Goal: Task Accomplishment & Management: Manage account settings

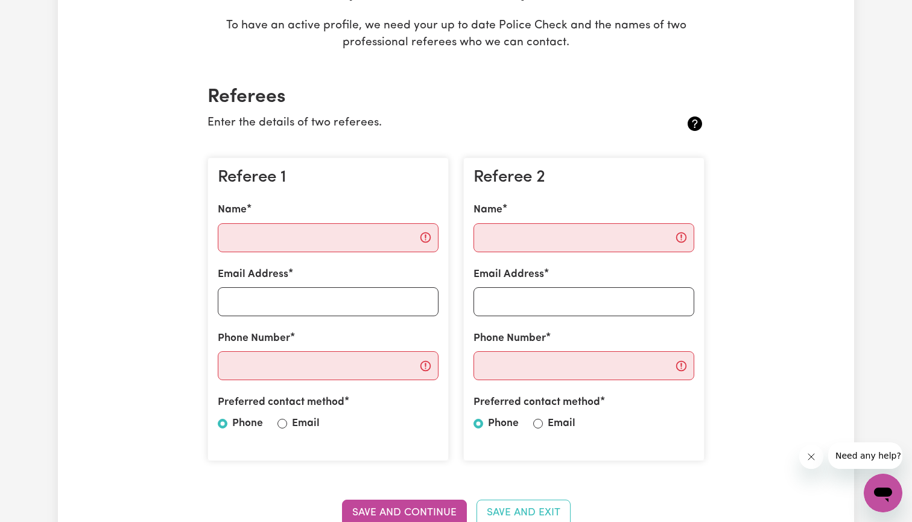
scroll to position [217, 0]
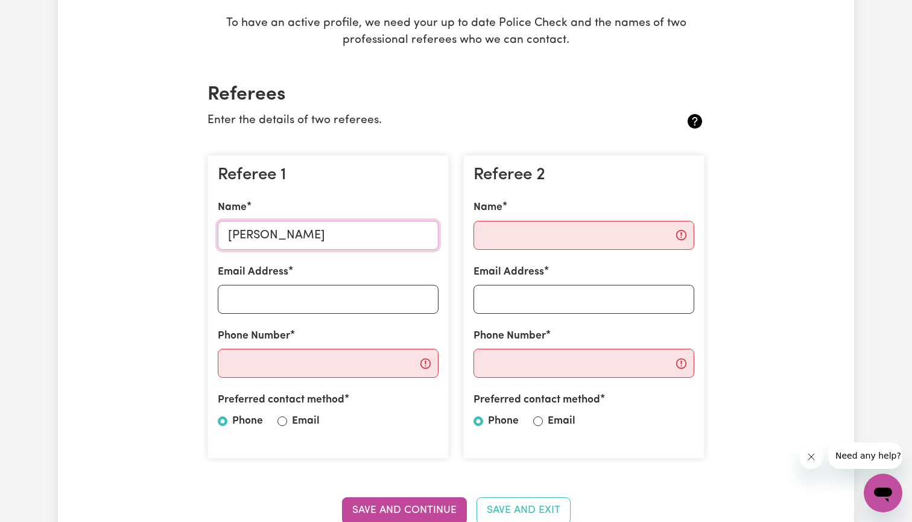
type input "[PERSON_NAME]"
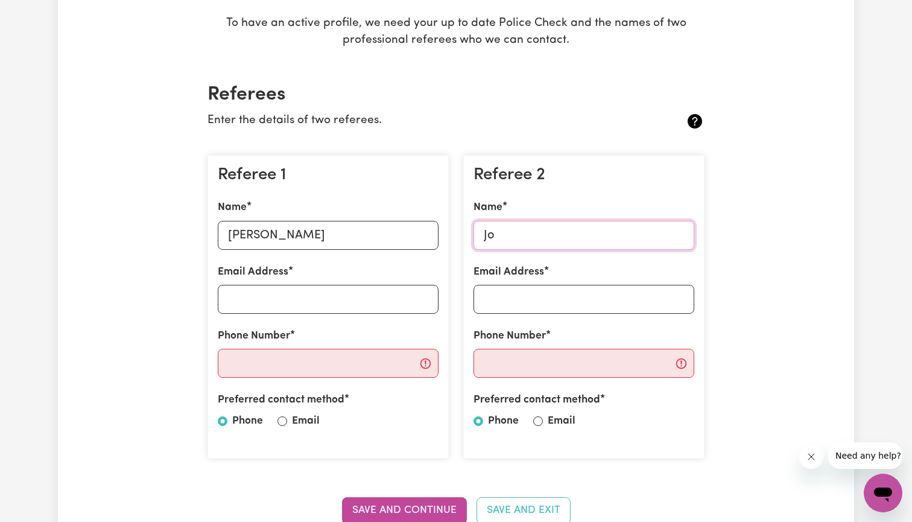
type input "J"
type input "[PERSON_NAME]"
click at [284, 288] on input "Email Address" at bounding box center [328, 299] width 221 height 29
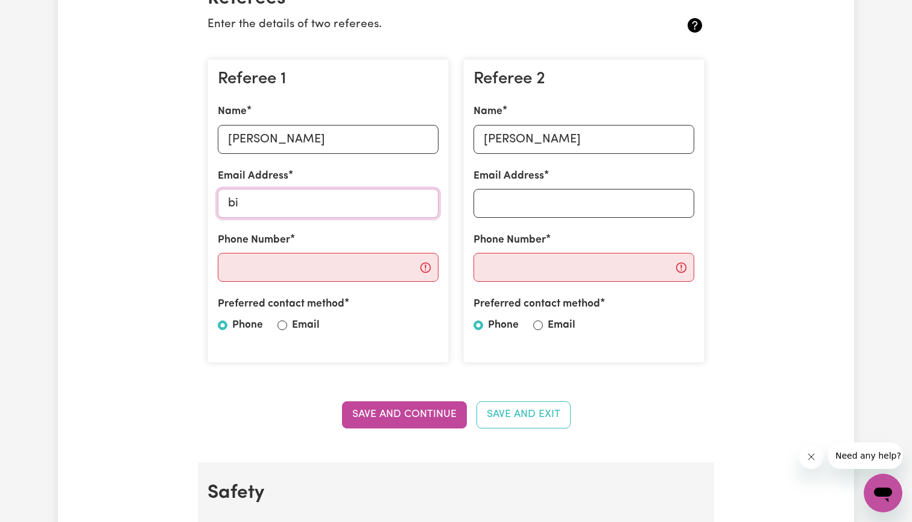
scroll to position [302, 0]
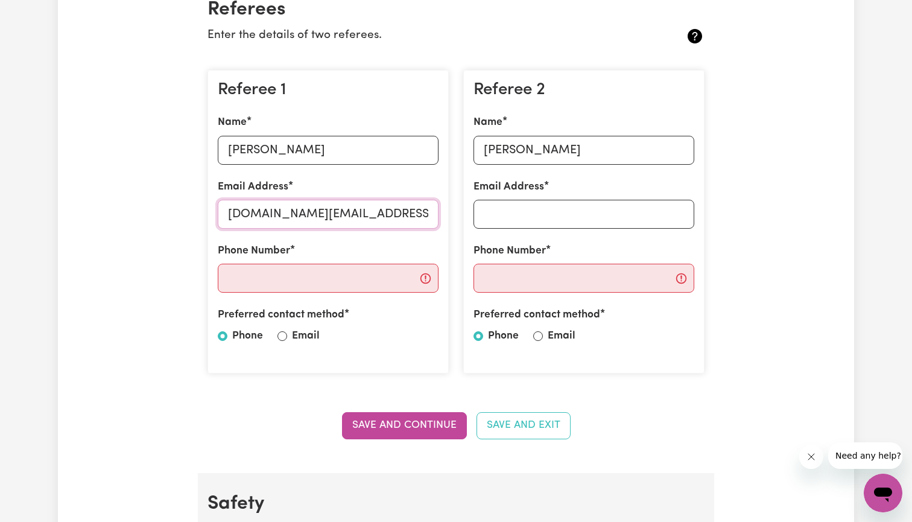
type input "[DOMAIN_NAME][EMAIL_ADDRESS][DOMAIN_NAME]"
click at [286, 334] on input "Email" at bounding box center [282, 336] width 10 height 10
radio input "true"
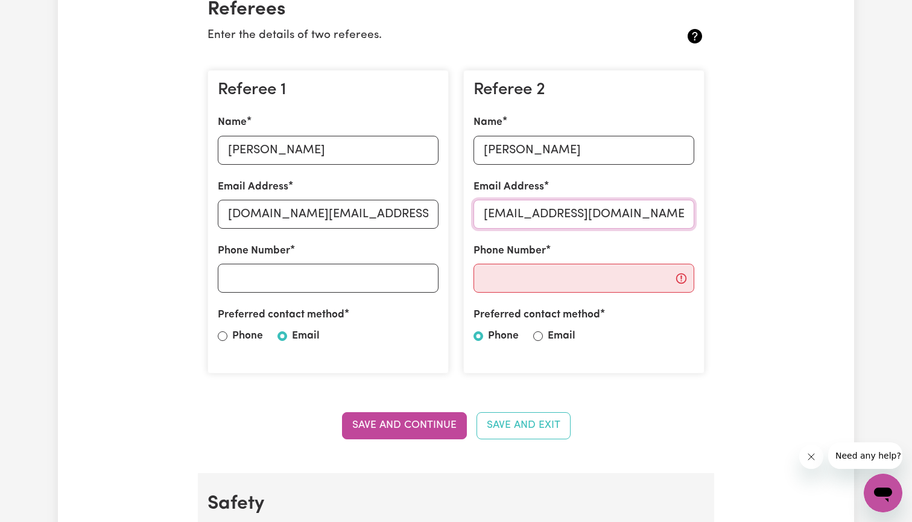
type input "[EMAIL_ADDRESS][DOMAIN_NAME]"
click at [544, 331] on div "Preferred contact method Phone Email" at bounding box center [584, 328] width 221 height 42
click at [537, 331] on input "Email" at bounding box center [538, 336] width 10 height 10
radio input "true"
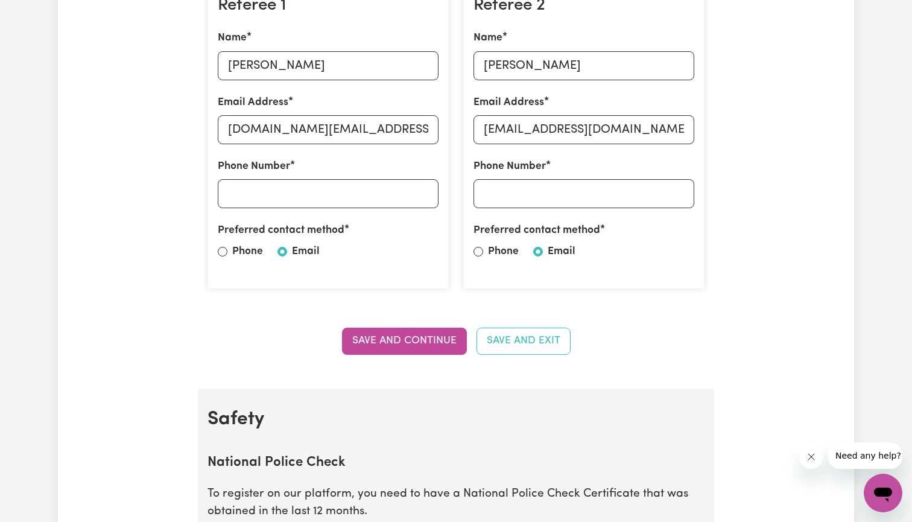
scroll to position [411, 0]
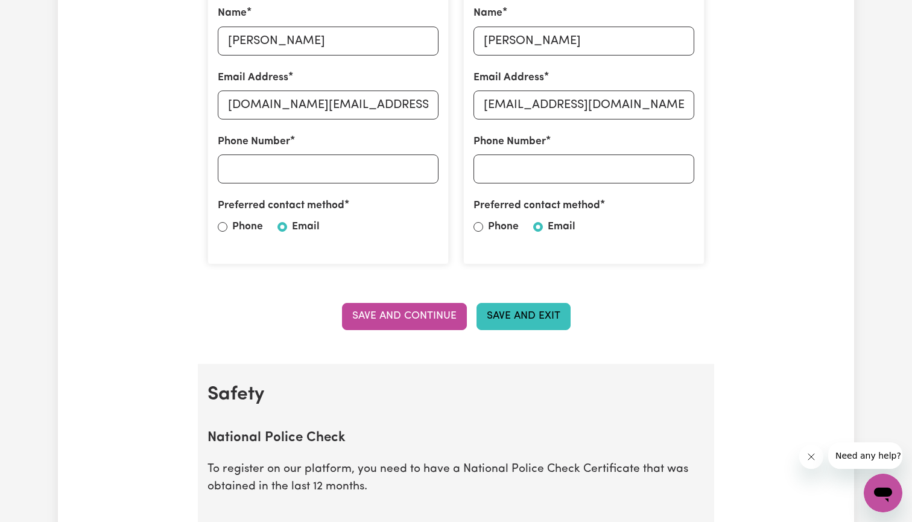
click at [528, 309] on button "Save and Exit" at bounding box center [524, 316] width 94 height 27
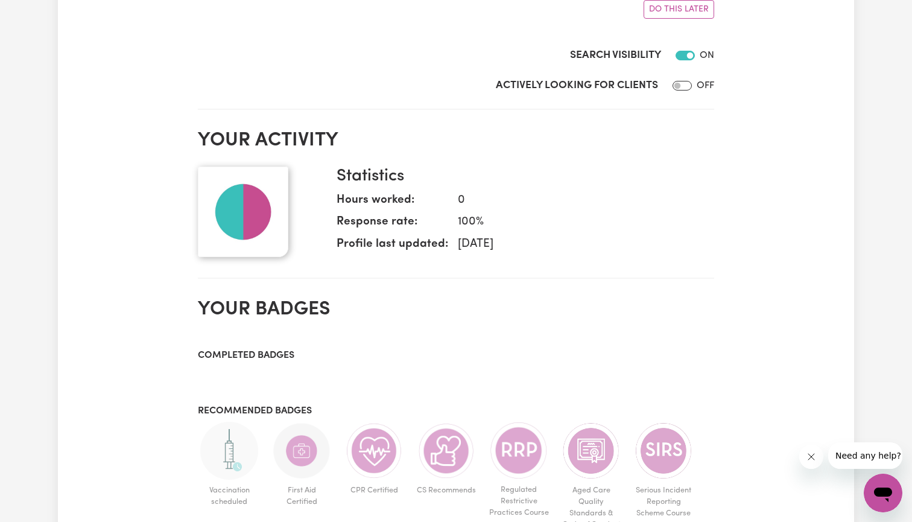
scroll to position [841, 0]
